Goal: Task Accomplishment & Management: Complete application form

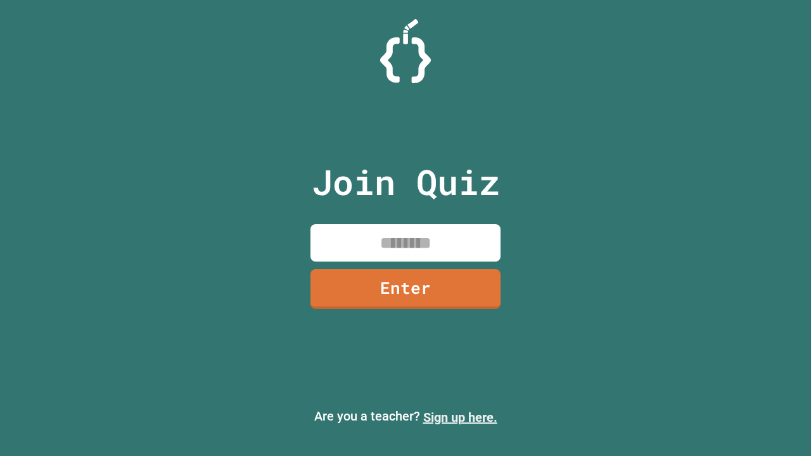
click at [460, 418] on link "Sign up here." at bounding box center [460, 417] width 74 height 15
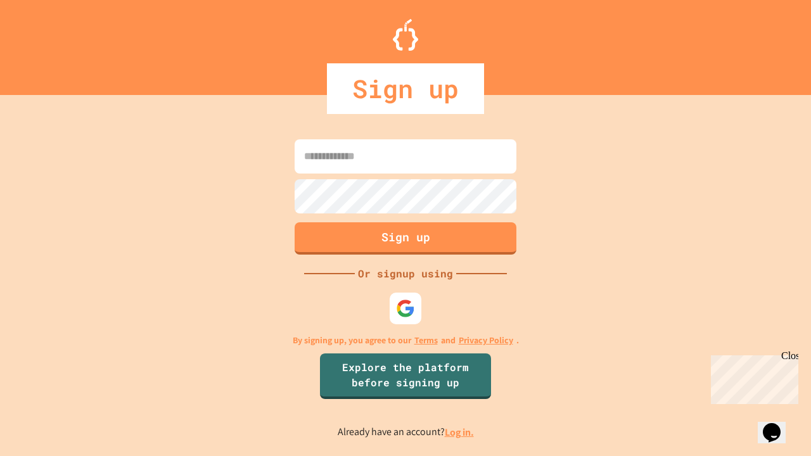
click at [460, 432] on link "Log in." at bounding box center [459, 432] width 29 height 13
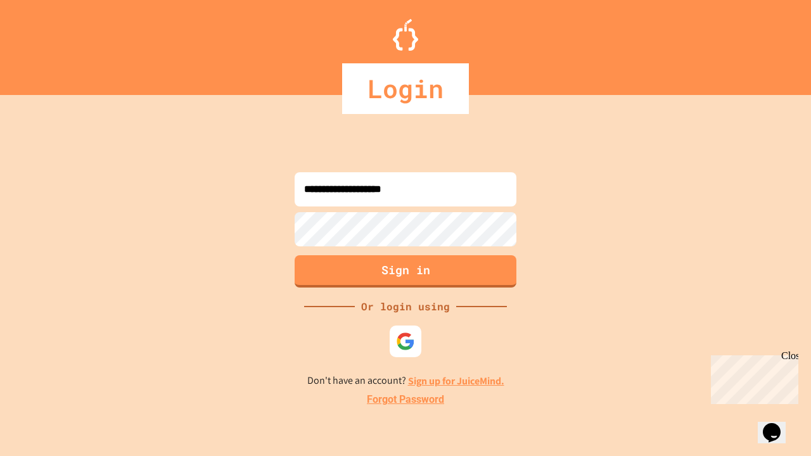
type input "**********"
